Goal: Use online tool/utility: Utilize a website feature to perform a specific function

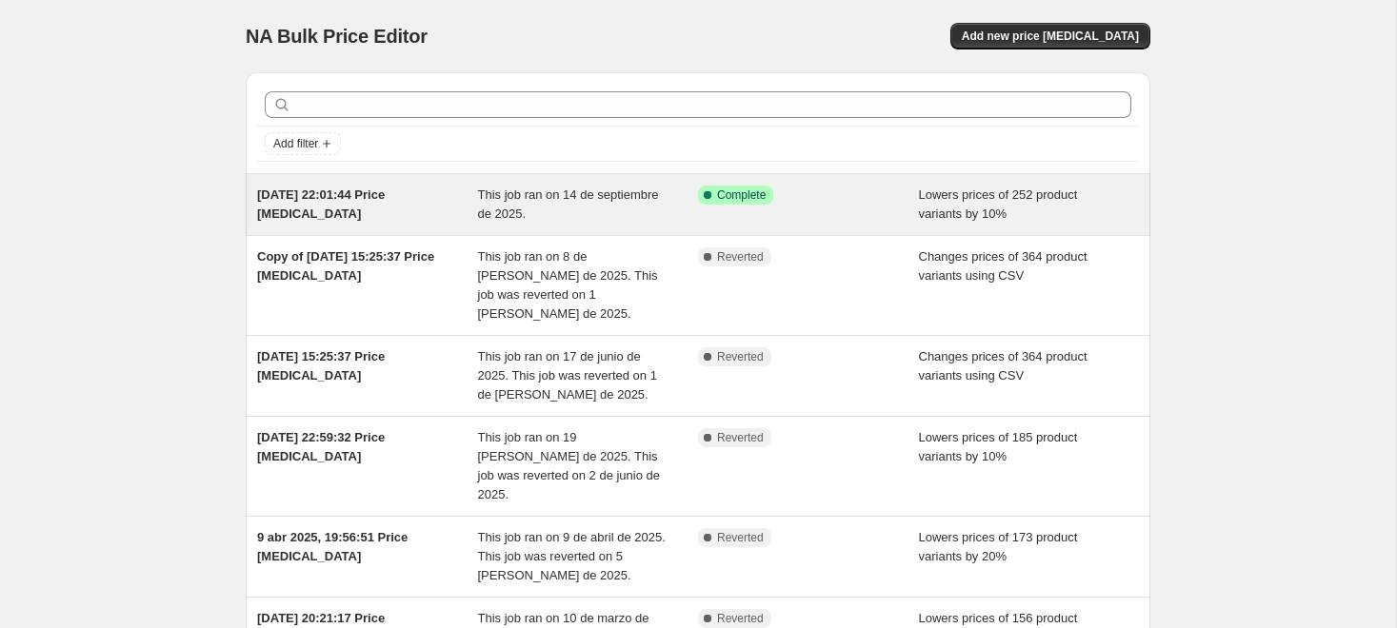
click at [631, 207] on div "This job ran on 14 de septiembre de 2025." at bounding box center [588, 205] width 221 height 38
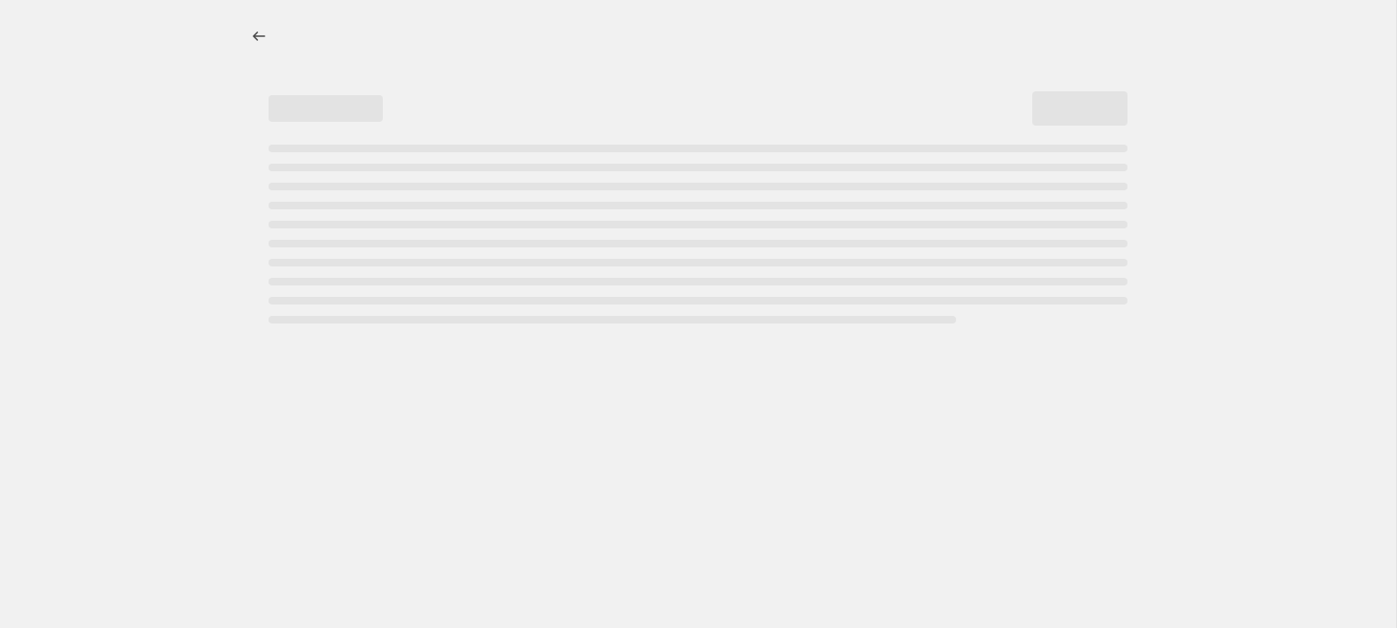
select select "percentage"
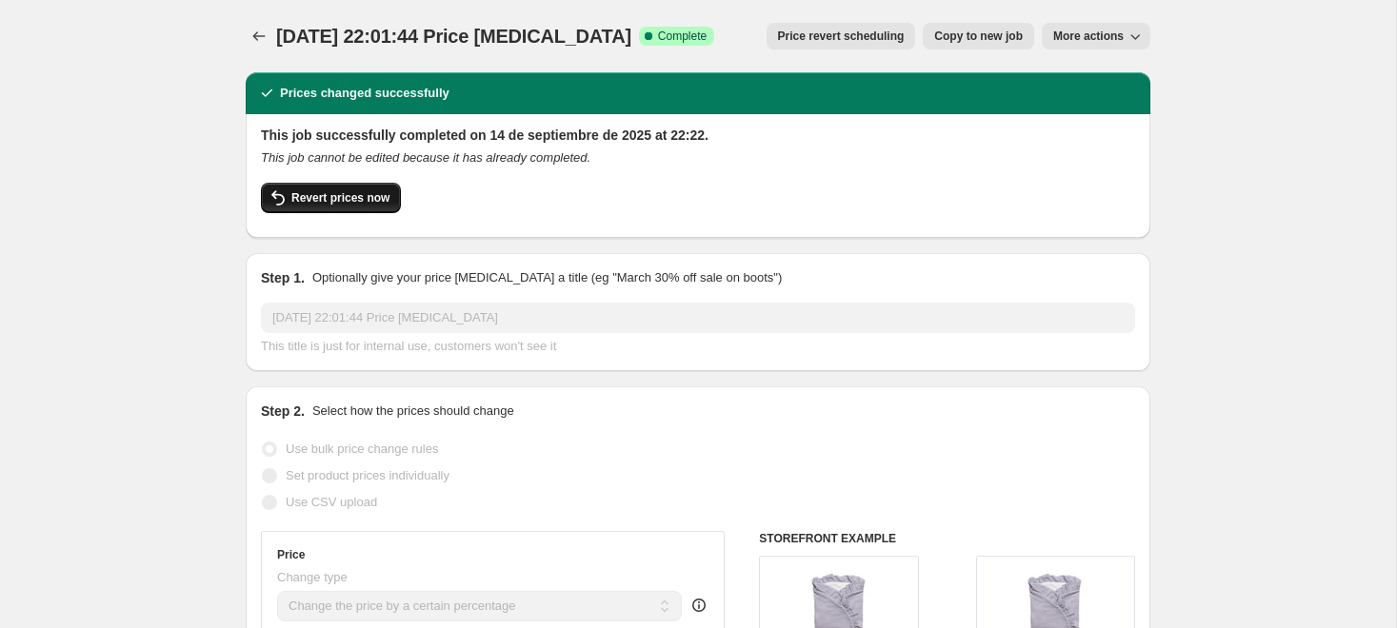
click at [308, 186] on button "Revert prices now" at bounding box center [331, 198] width 140 height 30
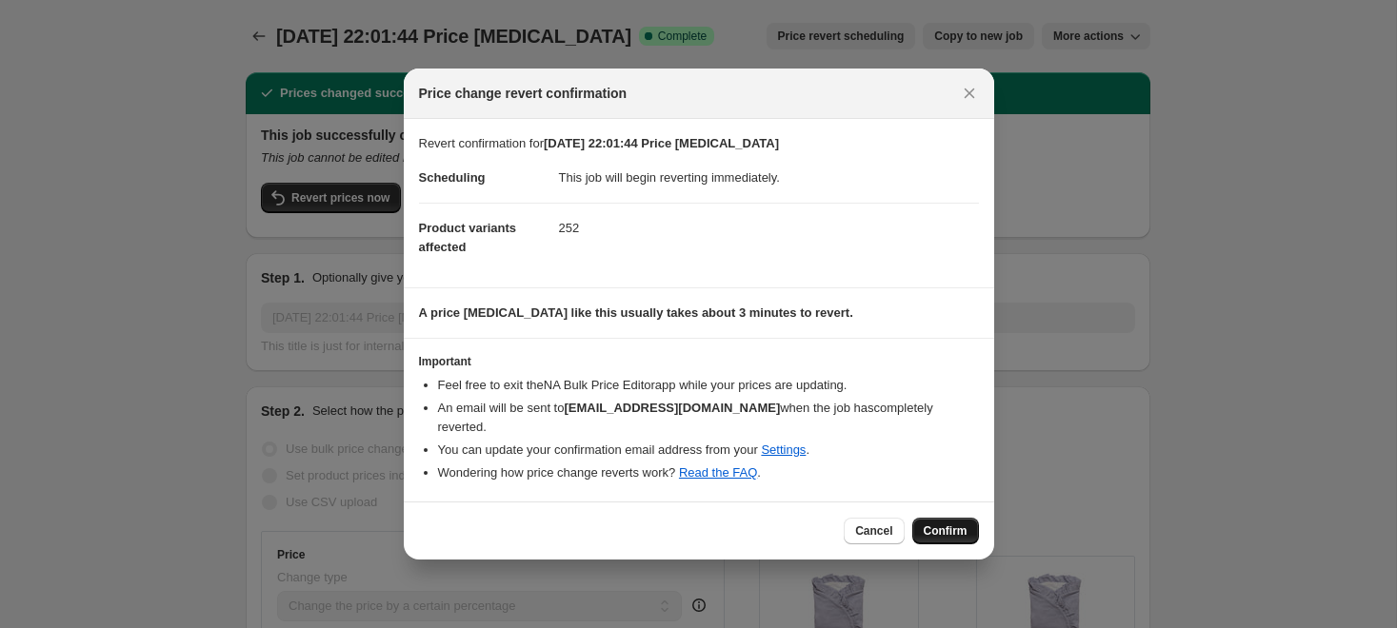
click at [942, 524] on span "Confirm" at bounding box center [945, 531] width 44 height 15
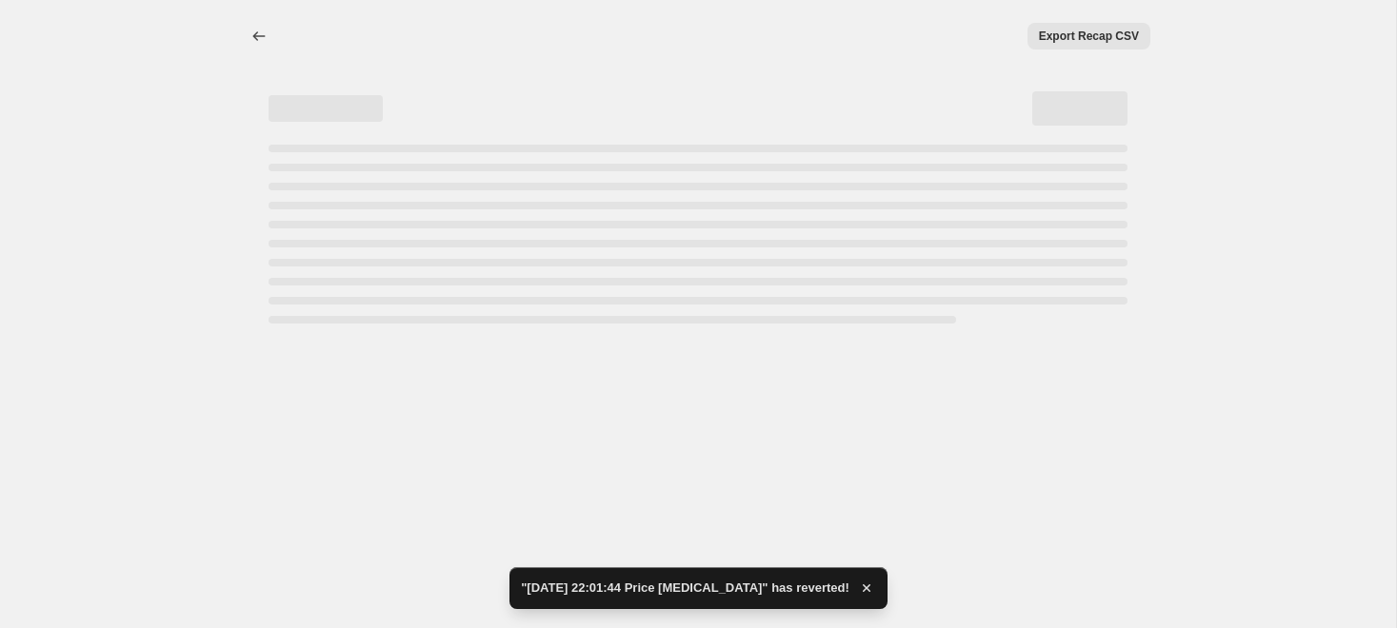
select select "percentage"
